Goal: Navigation & Orientation: Find specific page/section

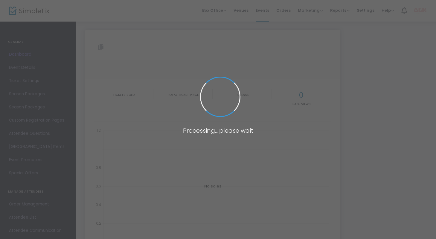
type input "[URL][DOMAIN_NAME]"
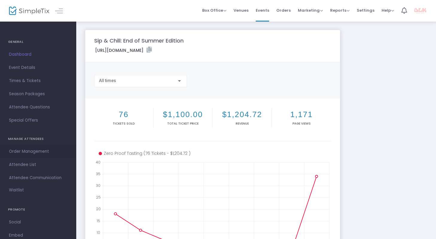
click at [27, 148] on span "Order Management" at bounding box center [38, 151] width 58 height 8
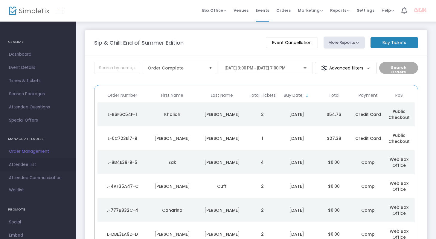
click at [20, 163] on span "Attendee List" at bounding box center [38, 165] width 58 height 8
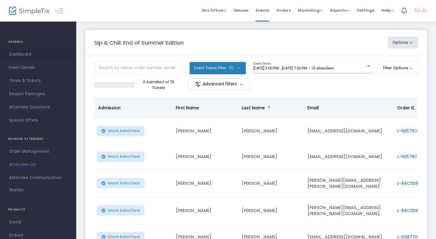
click at [17, 55] on span "Dashboard" at bounding box center [38, 55] width 58 height 8
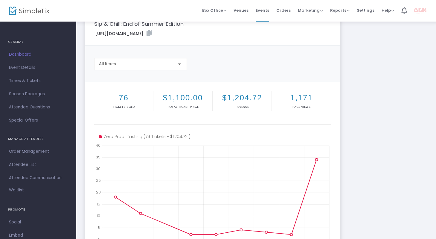
scroll to position [128, 0]
